Goal: Task Accomplishment & Management: Use online tool/utility

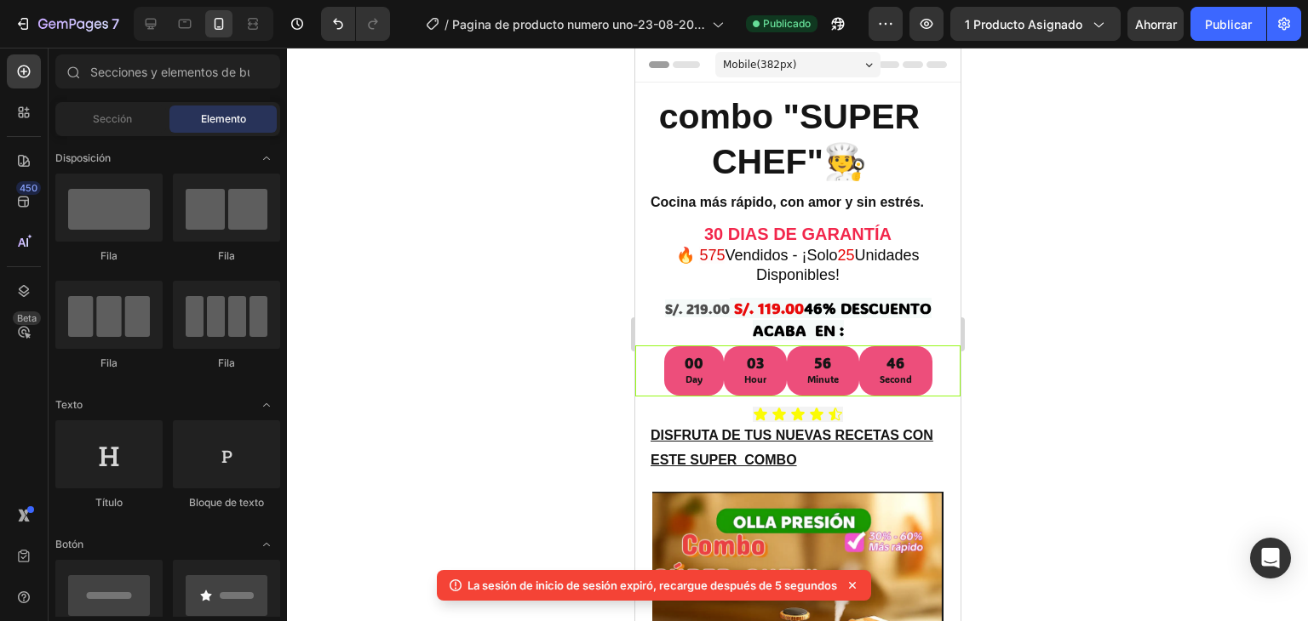
click at [1067, 460] on div at bounding box center [797, 335] width 1021 height 574
drag, startPoint x: 1067, startPoint y: 460, endPoint x: 1202, endPoint y: 270, distance: 233.2
click at [1202, 270] on div at bounding box center [797, 335] width 1021 height 574
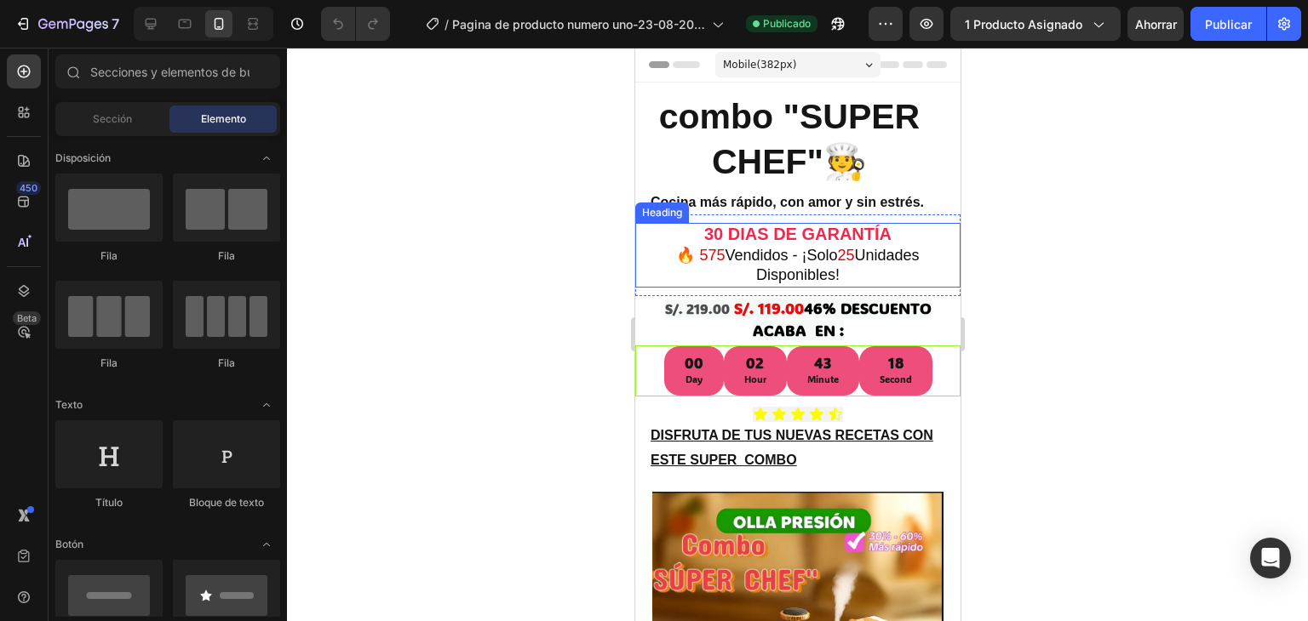
click at [828, 264] on h2 "30 DIAS DE GARANTÍA 🔥 575 Vendidos - ¡Solo 25 Unidades Disponibles!" at bounding box center [797, 255] width 312 height 64
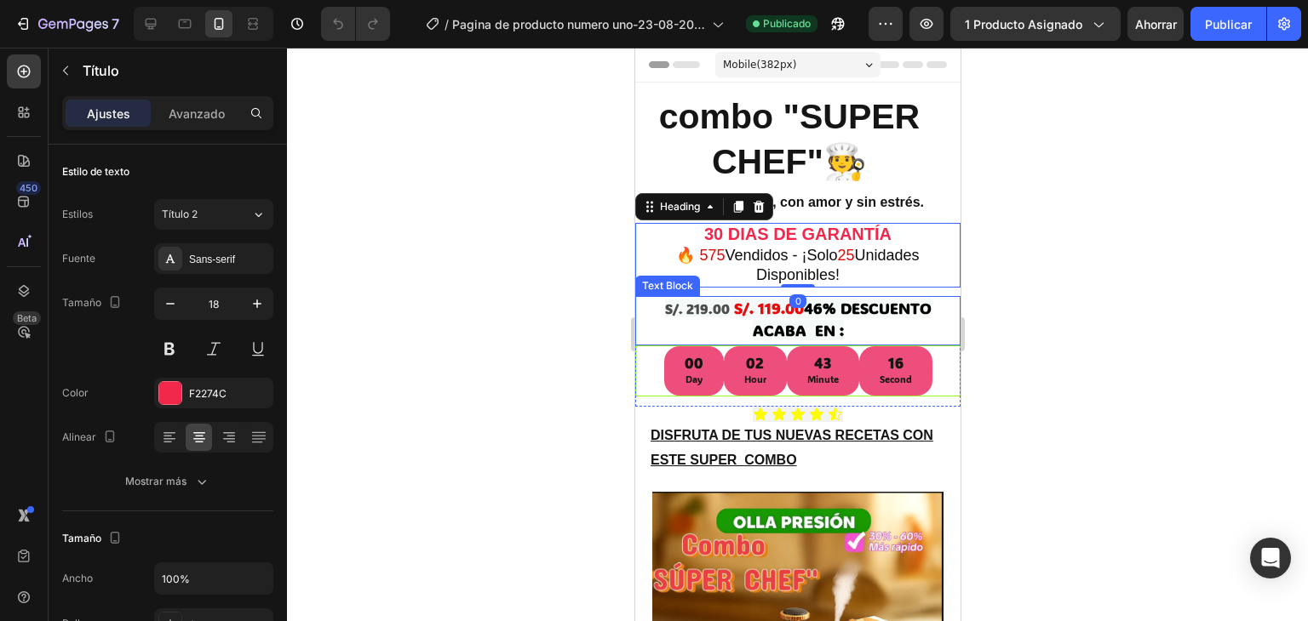
click at [808, 308] on strong "46% DESCUENTO ACABA EN :" at bounding box center [841, 319] width 179 height 43
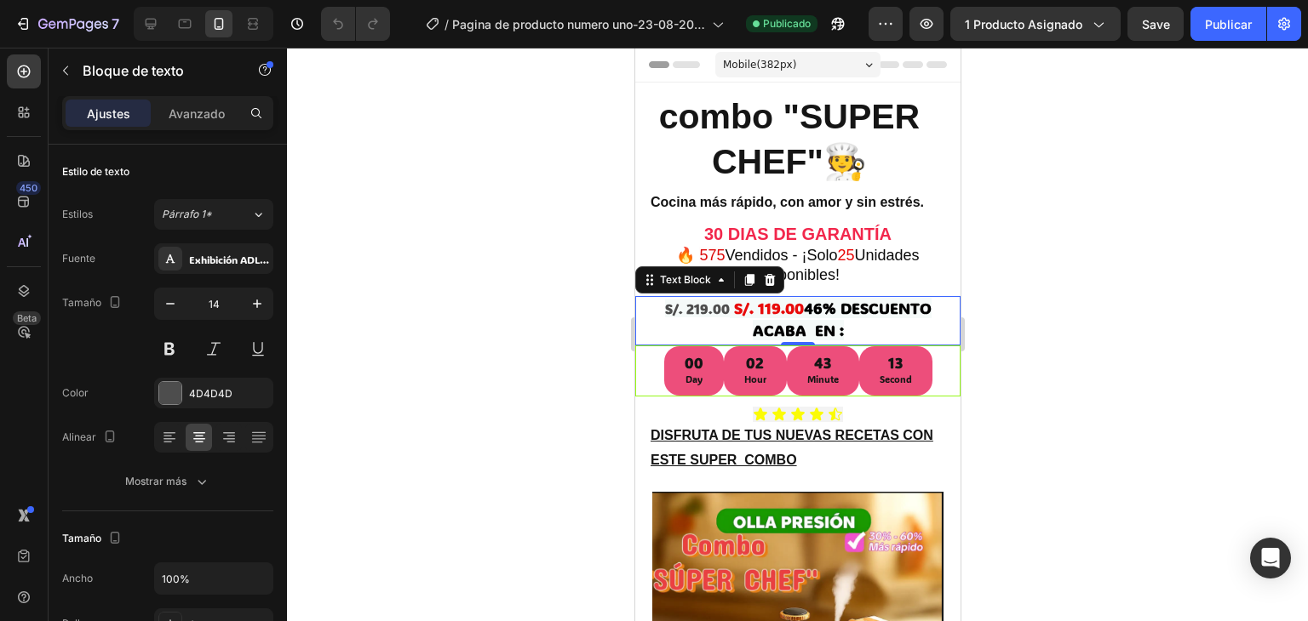
click at [760, 302] on strong "S/. 119.00" at bounding box center [768, 308] width 70 height 20
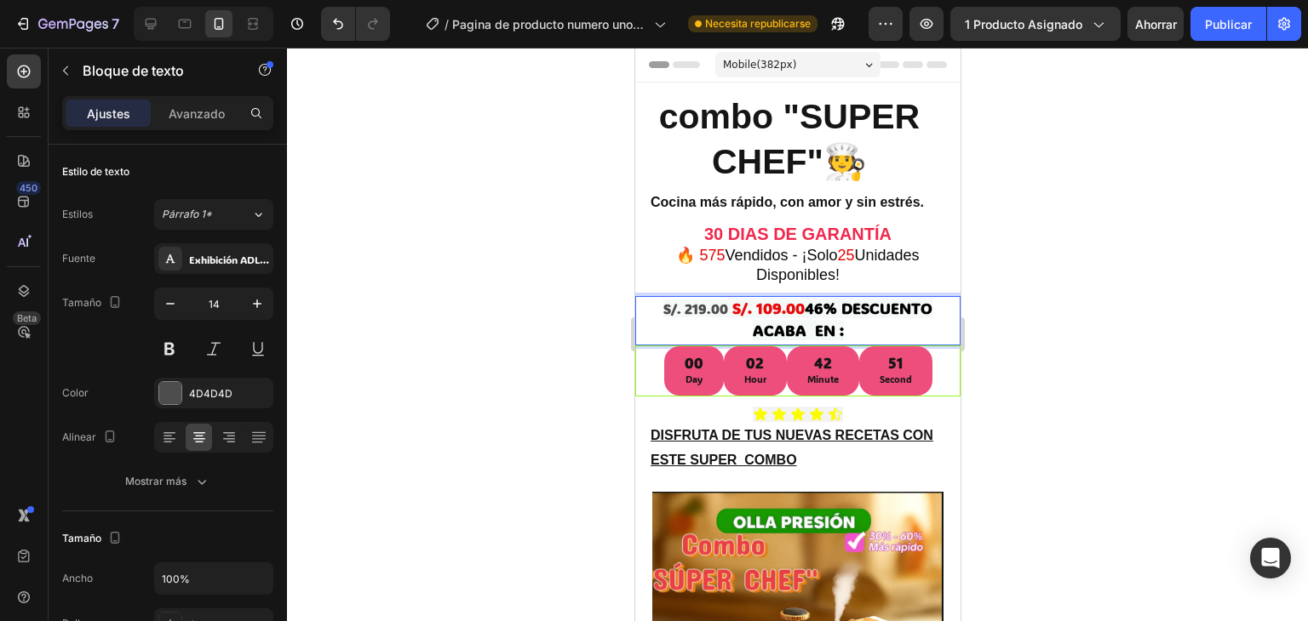
click at [811, 307] on strong "46% DESCUENTO ACABA EN :" at bounding box center [842, 319] width 180 height 43
click at [811, 307] on strong "6% DESCUENTO ACABA EN :" at bounding box center [839, 319] width 175 height 43
click at [823, 306] on strong "% DESCUENTO ACABA EN :" at bounding box center [866, 319] width 171 height 43
click at [811, 312] on strong "% DESCUENTO ACABA EN :" at bounding box center [866, 319] width 171 height 43
click at [820, 306] on strong "% DESCUENTO ACABA EN :" at bounding box center [866, 319] width 171 height 43
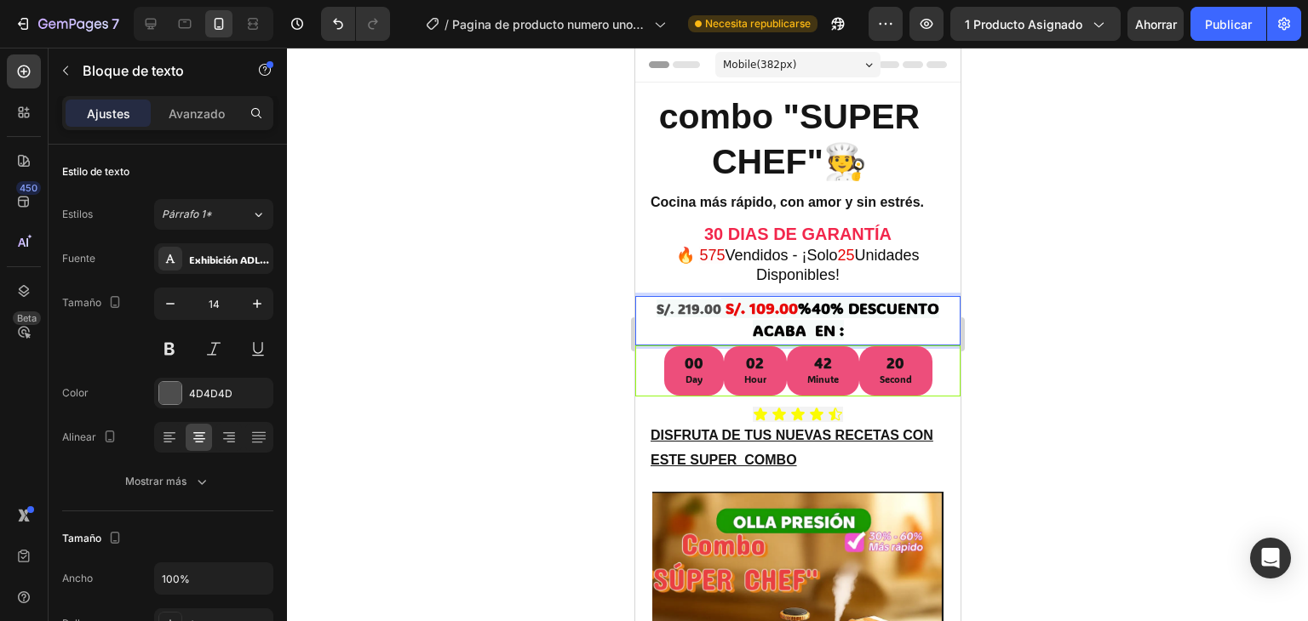
click at [804, 304] on strong "%40% DESCUENTO ACABA EN :" at bounding box center [845, 319] width 187 height 43
click at [686, 304] on strong "S/. 219.00" at bounding box center [694, 309] width 65 height 18
click at [699, 306] on strong "S/. 219.00" at bounding box center [694, 309] width 65 height 18
click at [694, 306] on strong "S/. 219.00" at bounding box center [694, 309] width 65 height 18
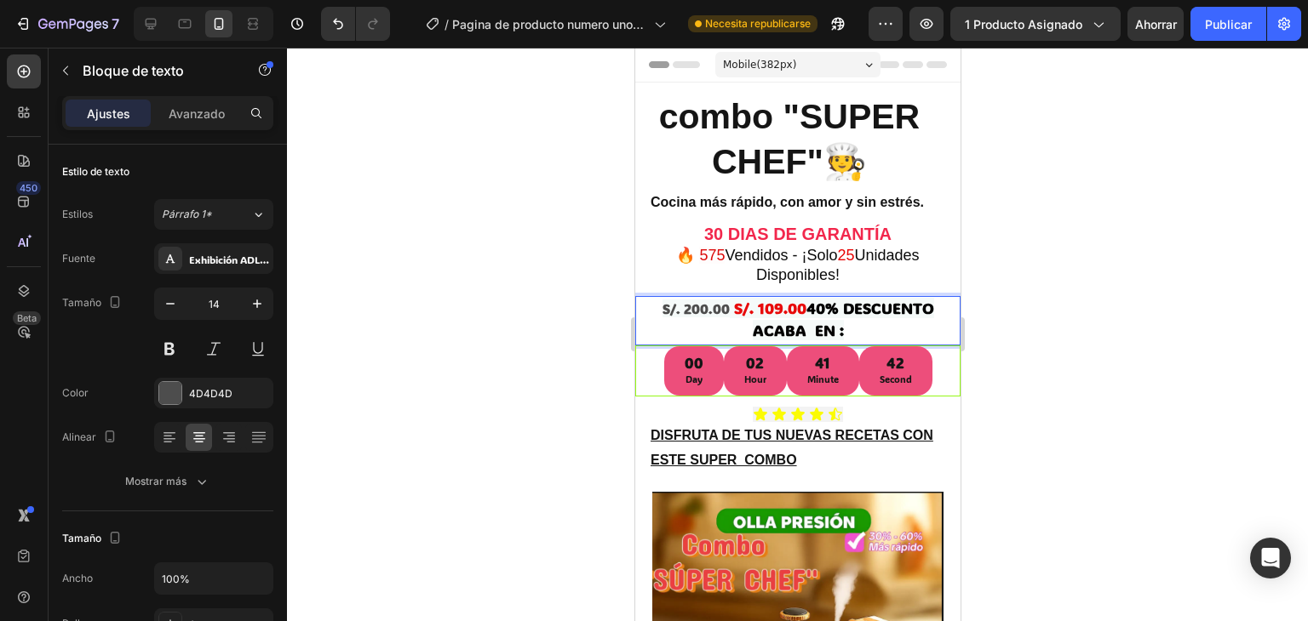
click at [680, 310] on strong "S/. 200.00" at bounding box center [694, 309] width 67 height 18
click at [680, 310] on strong "S/. 100.00" at bounding box center [695, 309] width 66 height 18
click at [696, 311] on strong "S/. 19500.00" at bounding box center [695, 309] width 82 height 18
click at [705, 311] on strong "S/. 1950.00" at bounding box center [694, 309] width 73 height 18
click at [696, 314] on strong "S/. 1950.00" at bounding box center [694, 309] width 73 height 18
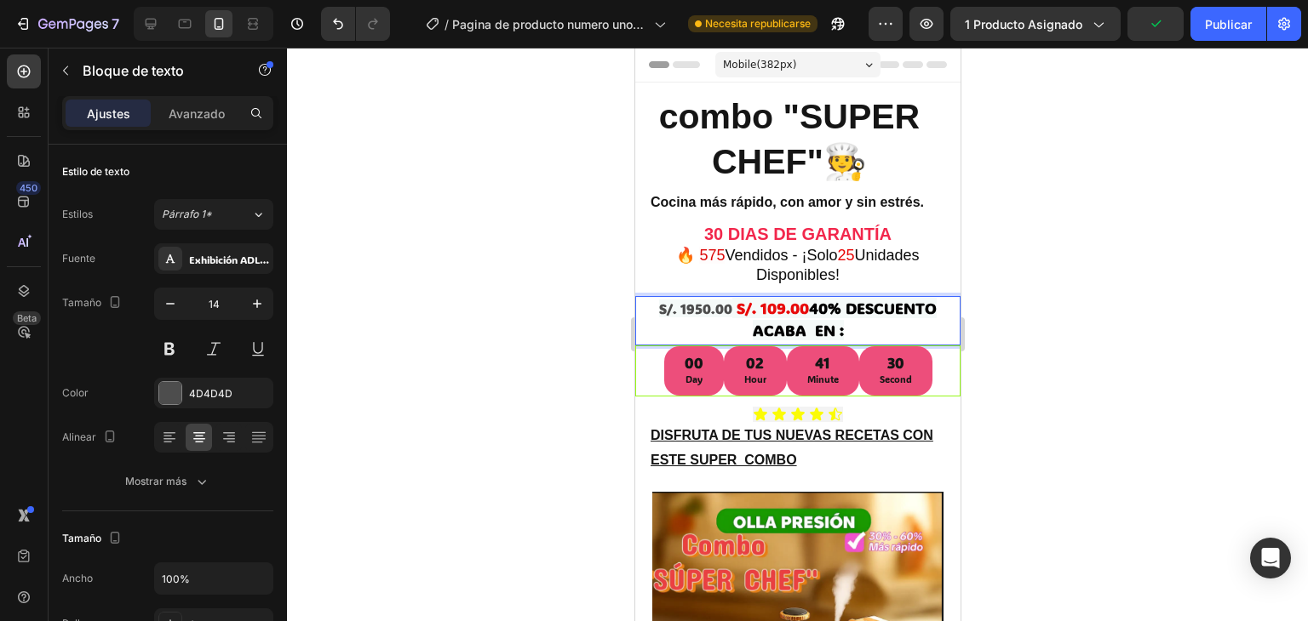
click at [702, 318] on p "S/. 1950.00 S/. 109.00 40% DESCUENTO ACABA EN :" at bounding box center [796, 320] width 315 height 44
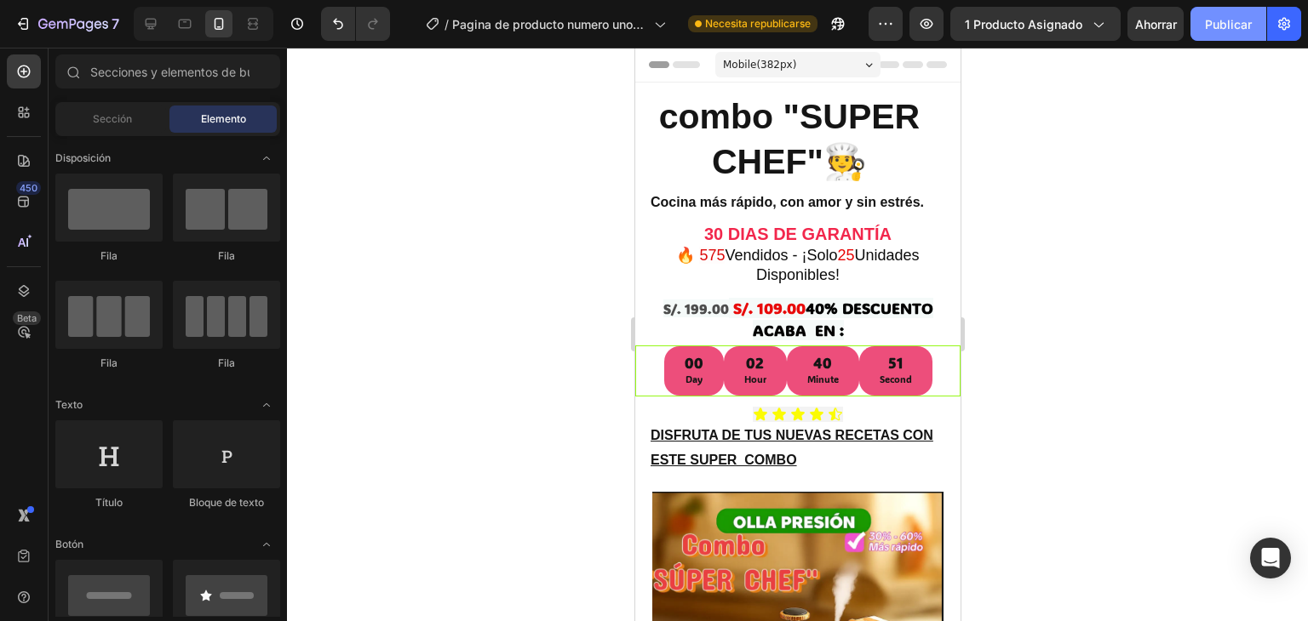
click at [1223, 9] on button "Publicar" at bounding box center [1228, 24] width 76 height 34
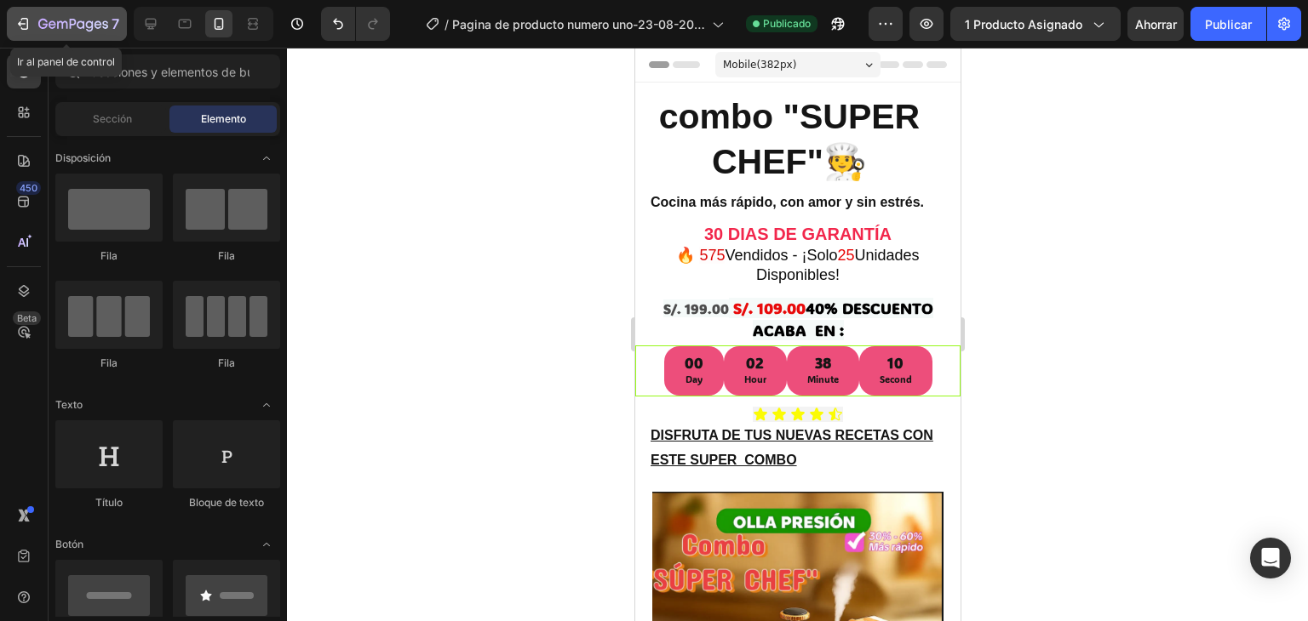
click at [31, 20] on icon "button" at bounding box center [22, 23] width 17 height 17
